Goal: Find specific page/section: Find specific page/section

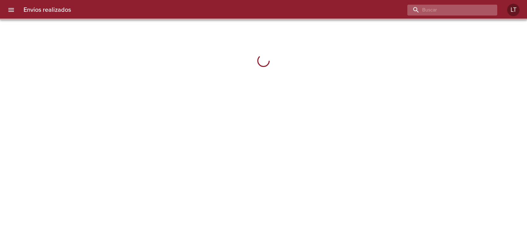
click at [453, 11] on input "buscar" at bounding box center [446, 10] width 79 height 11
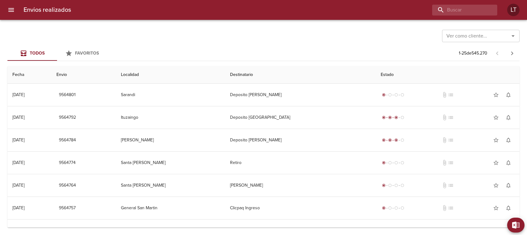
click at [459, 39] on input "Ver como cliente..." at bounding box center [472, 36] width 56 height 9
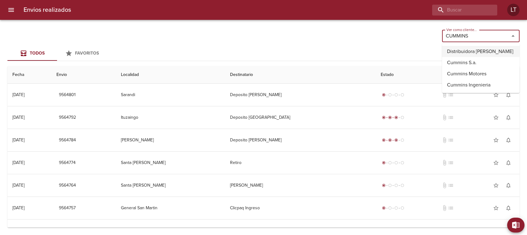
click at [480, 52] on li "Distribuidora [PERSON_NAME]" at bounding box center [481, 51] width 78 height 11
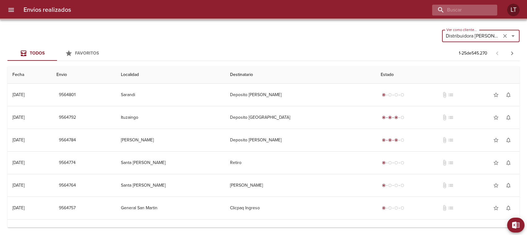
type input "Distribuidora [PERSON_NAME]"
click at [455, 11] on input "buscar" at bounding box center [446, 10] width 79 height 11
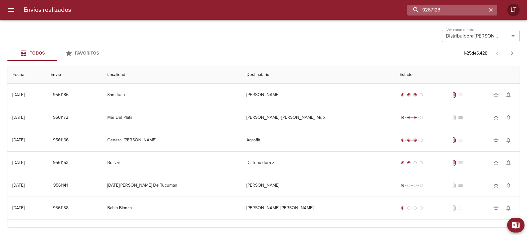
type input "9267128"
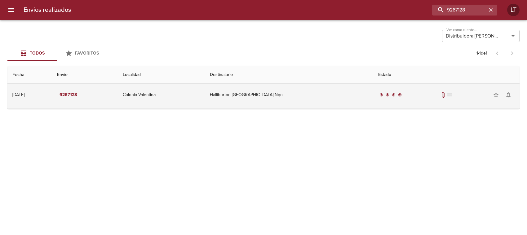
click at [259, 93] on td "Halliburton [GEOGRAPHIC_DATA] Nqn" at bounding box center [289, 95] width 168 height 22
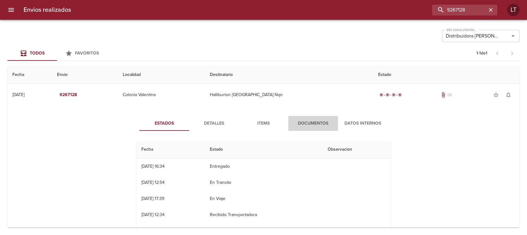
click at [308, 123] on span "Documentos" at bounding box center [313, 124] width 42 height 8
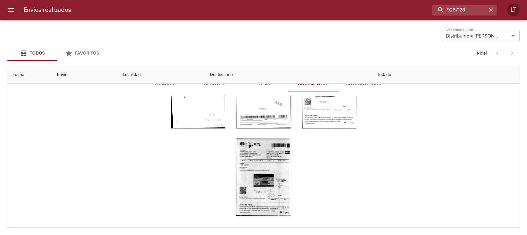
scroll to position [28, 0]
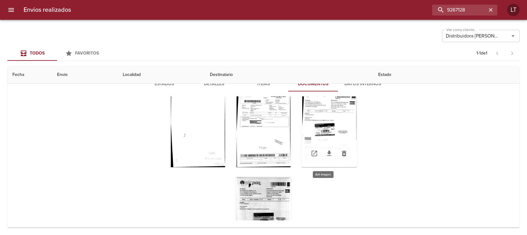
click at [322, 125] on div "Tabla de envíos del cliente" at bounding box center [329, 129] width 56 height 78
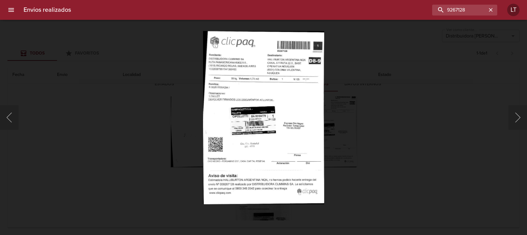
click at [262, 120] on img "Lightbox" at bounding box center [263, 117] width 121 height 173
click at [260, 115] on img "Lightbox" at bounding box center [263, 117] width 121 height 173
click at [421, 95] on div "Lightbox" at bounding box center [263, 117] width 527 height 235
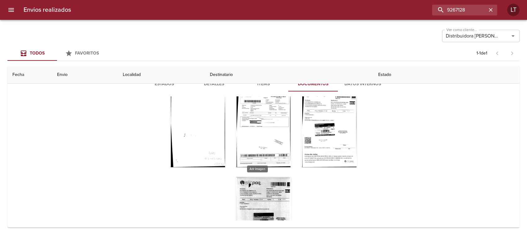
click at [264, 194] on div "Tabla de envíos del cliente" at bounding box center [264, 216] width 56 height 78
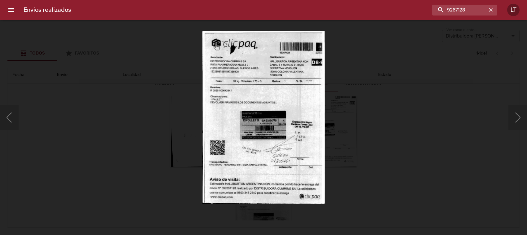
click at [384, 104] on div "Lightbox" at bounding box center [263, 117] width 527 height 235
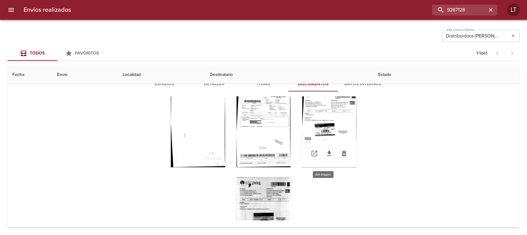
click at [326, 112] on div "Tabla de envíos del cliente" at bounding box center [329, 129] width 56 height 78
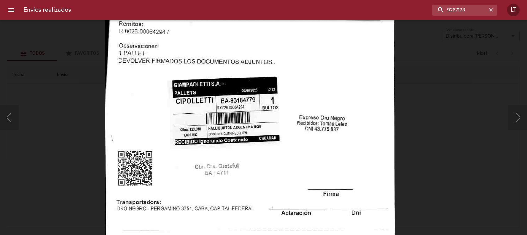
click at [327, 62] on img "Lightbox" at bounding box center [250, 104] width 290 height 414
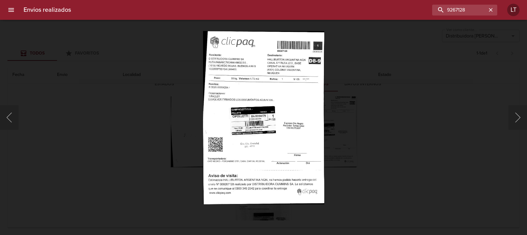
drag, startPoint x: 418, startPoint y: 94, endPoint x: 422, endPoint y: 92, distance: 4.7
click at [420, 93] on div "Lightbox" at bounding box center [263, 117] width 527 height 235
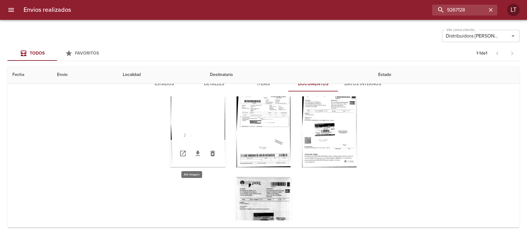
click at [197, 136] on div "Tabla de envíos del cliente" at bounding box center [198, 129] width 56 height 78
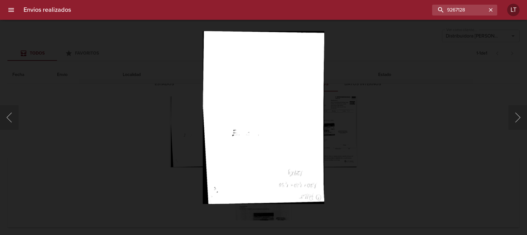
click at [286, 114] on img "Lightbox" at bounding box center [263, 117] width 121 height 173
drag, startPoint x: 501, startPoint y: 74, endPoint x: 475, endPoint y: 78, distance: 26.3
click at [498, 75] on div "Lightbox" at bounding box center [263, 117] width 527 height 235
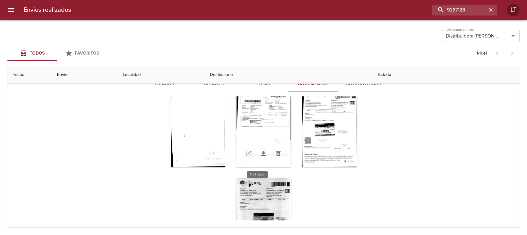
click at [266, 126] on div "Tabla de envíos del cliente" at bounding box center [264, 129] width 56 height 78
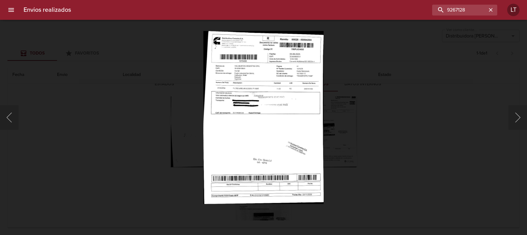
click at [271, 118] on img "Lightbox" at bounding box center [263, 117] width 121 height 173
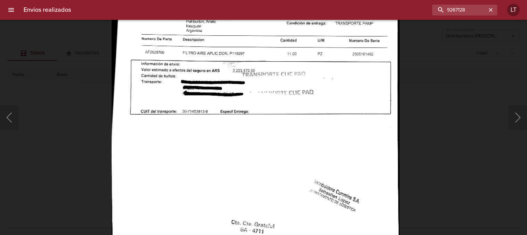
click at [273, 128] on img "Lightbox" at bounding box center [256, 123] width 288 height 414
click at [441, 88] on div "Lightbox" at bounding box center [263, 117] width 527 height 235
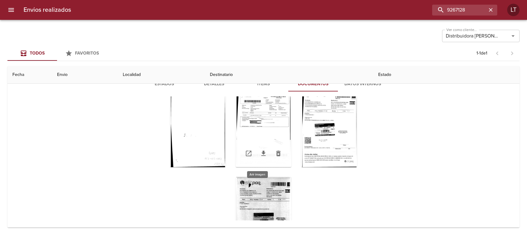
click at [257, 133] on div "Tabla de envíos del cliente" at bounding box center [264, 129] width 56 height 78
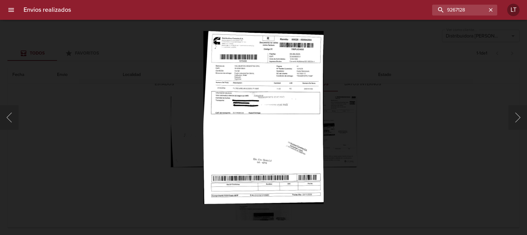
click at [260, 131] on img "Lightbox" at bounding box center [263, 117] width 121 height 173
click at [450, 118] on div "Lightbox" at bounding box center [263, 117] width 527 height 235
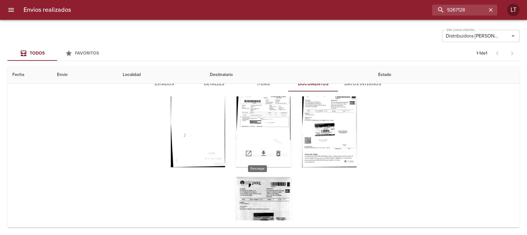
click at [261, 153] on icon "Tabla de envíos del cliente" at bounding box center [263, 153] width 4 height 5
click at [263, 135] on div "Tabla de envíos del cliente" at bounding box center [264, 129] width 56 height 78
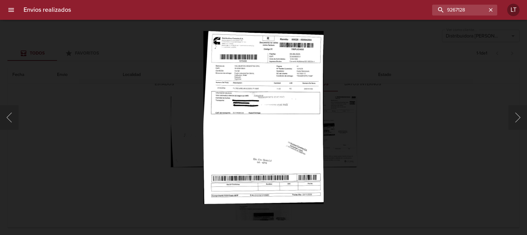
click at [278, 132] on img "Lightbox" at bounding box center [263, 117] width 121 height 173
click at [292, 133] on img "Lightbox" at bounding box center [263, 117] width 121 height 173
drag, startPoint x: 430, startPoint y: 88, endPoint x: 419, endPoint y: 78, distance: 14.5
click at [430, 88] on div "Lightbox" at bounding box center [263, 117] width 527 height 235
